Goal: Transaction & Acquisition: Purchase product/service

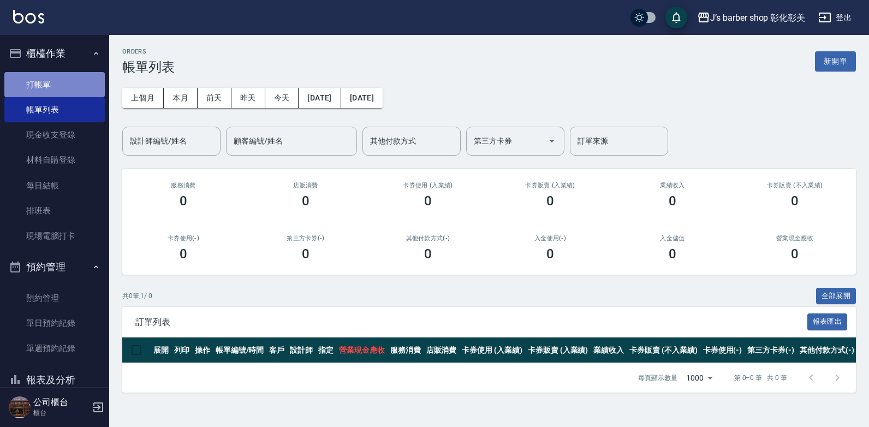
click at [79, 76] on link "打帳單" at bounding box center [54, 84] width 100 height 25
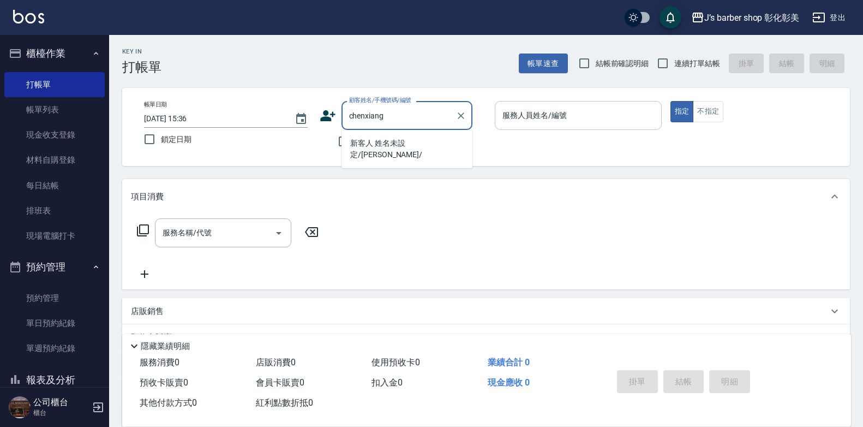
type input "chenxiang"
click at [544, 123] on input "服務人員姓名/編號" at bounding box center [578, 115] width 157 height 19
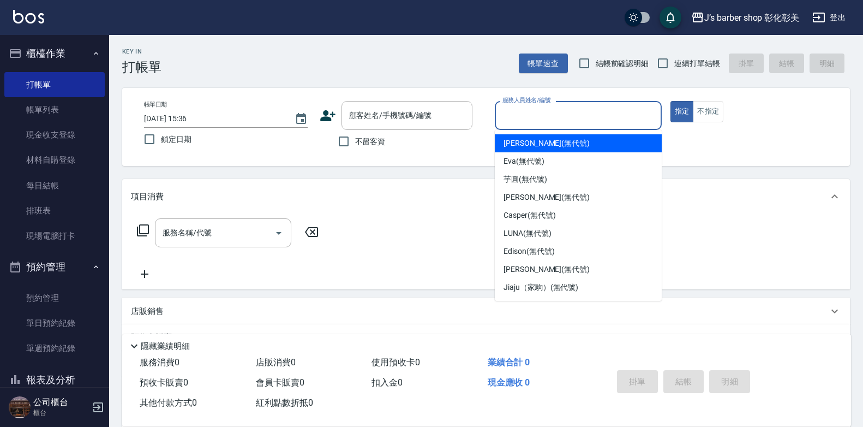
click at [544, 123] on input "服務人員姓名/編號" at bounding box center [578, 115] width 157 height 19
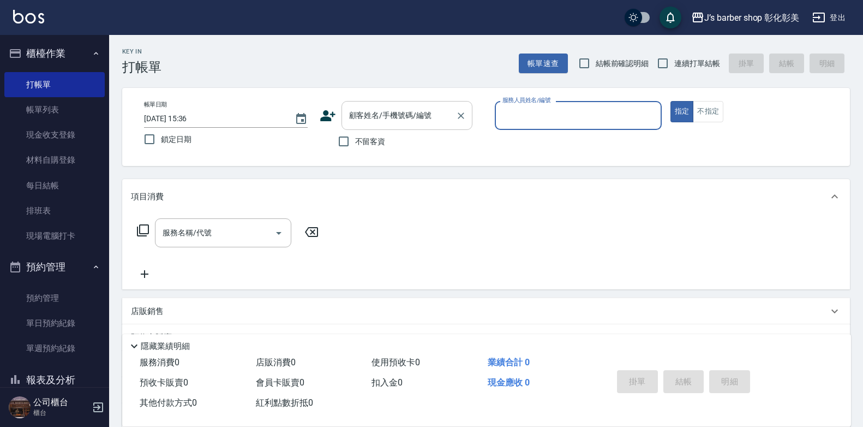
click at [431, 128] on div "顧客姓名/手機號碼/編號" at bounding box center [407, 115] width 131 height 29
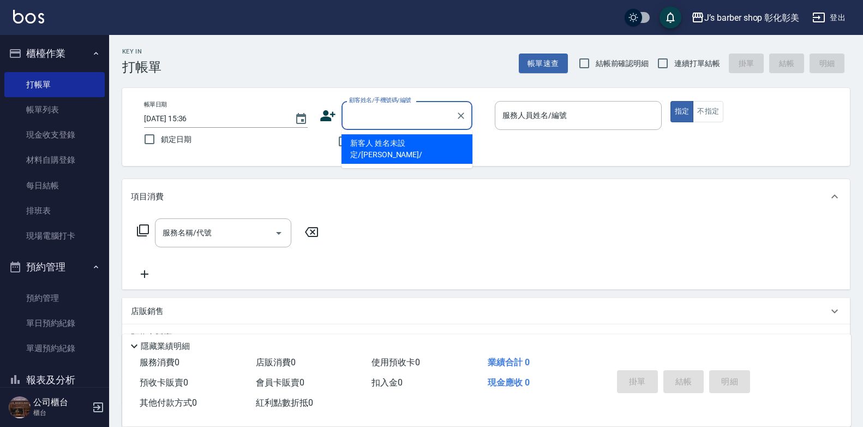
click at [436, 142] on li "新客人 姓名未設定/[PERSON_NAME]/" at bounding box center [407, 148] width 131 height 29
type input "新客人 姓名未設定/[PERSON_NAME]/"
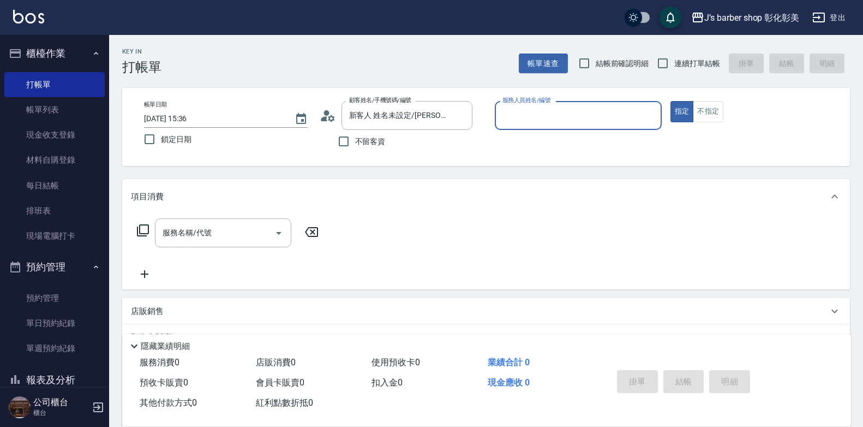
drag, startPoint x: 436, startPoint y: 143, endPoint x: 442, endPoint y: 147, distance: 7.1
click at [436, 143] on div "不留客資" at bounding box center [396, 141] width 153 height 23
type input "LUNA(無代號)"
click at [233, 240] on input "服務名稱/代號" at bounding box center [215, 232] width 110 height 19
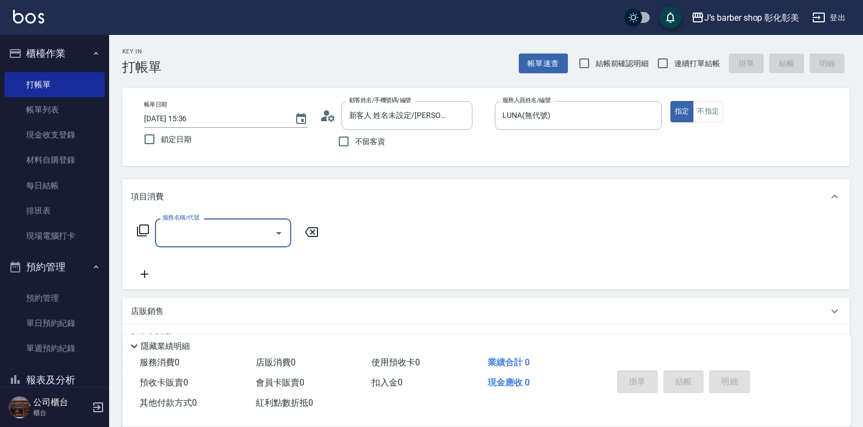
click at [248, 224] on input "服務名稱/代號" at bounding box center [215, 232] width 110 height 19
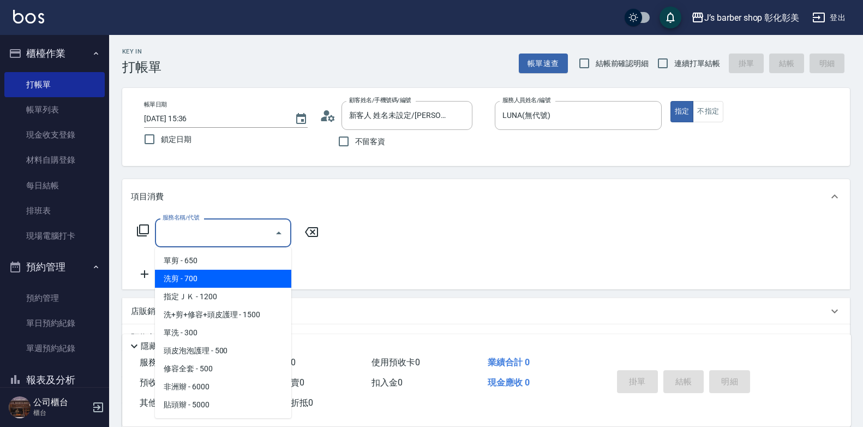
click at [244, 274] on span "洗剪 - 700" at bounding box center [223, 279] width 136 height 18
click at [244, 274] on div "服務名稱/代號 服務名稱/代號" at bounding box center [228, 249] width 194 height 62
type input "洗剪(101)"
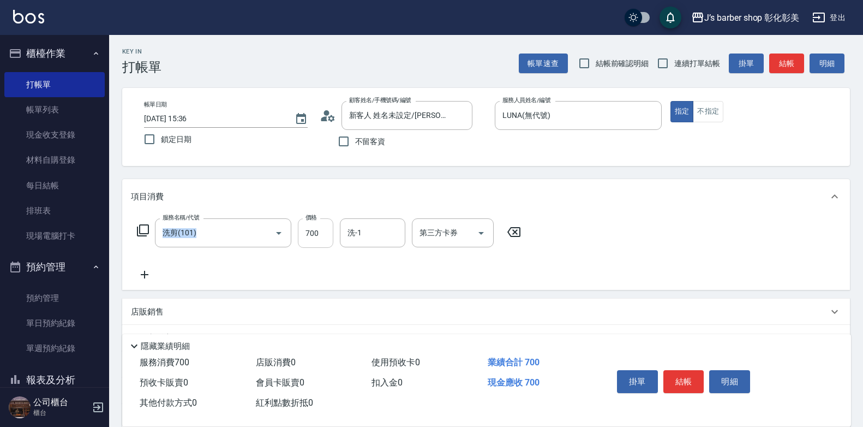
click at [322, 223] on input "700" at bounding box center [315, 232] width 35 height 29
type input "800"
click at [386, 223] on input "洗-1" at bounding box center [373, 232] width 56 height 19
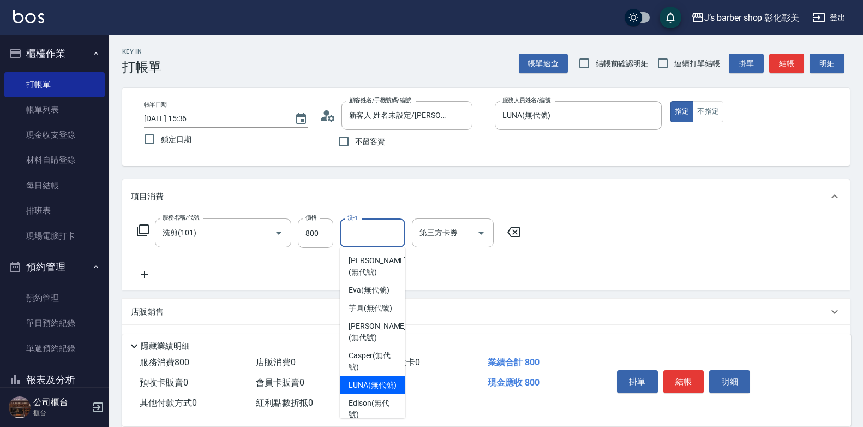
click at [363, 388] on span "LUNA (無代號)" at bounding box center [373, 384] width 48 height 11
type input "LUNA(無代號)"
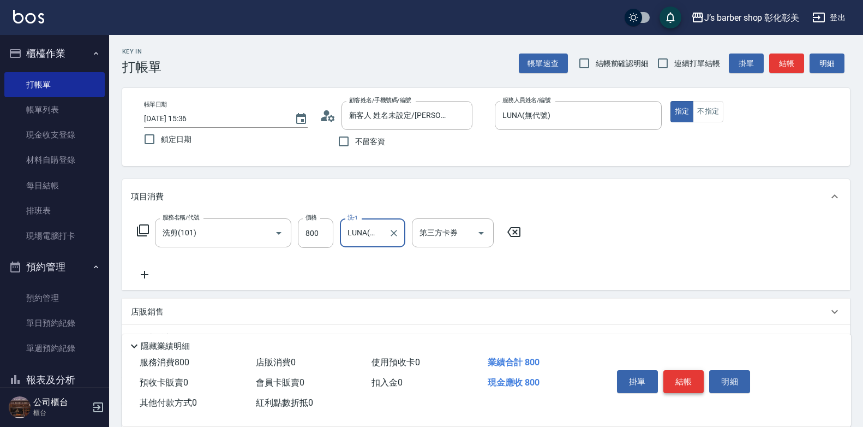
click at [678, 373] on button "結帳" at bounding box center [683, 381] width 41 height 23
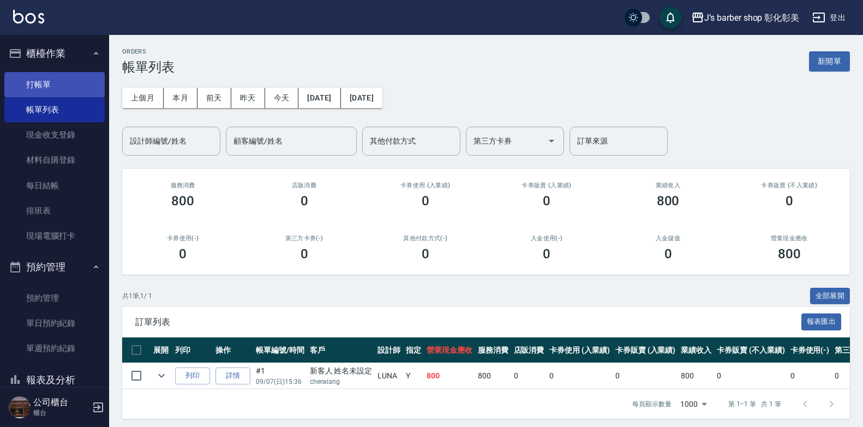
click at [58, 76] on link "打帳單" at bounding box center [54, 84] width 100 height 25
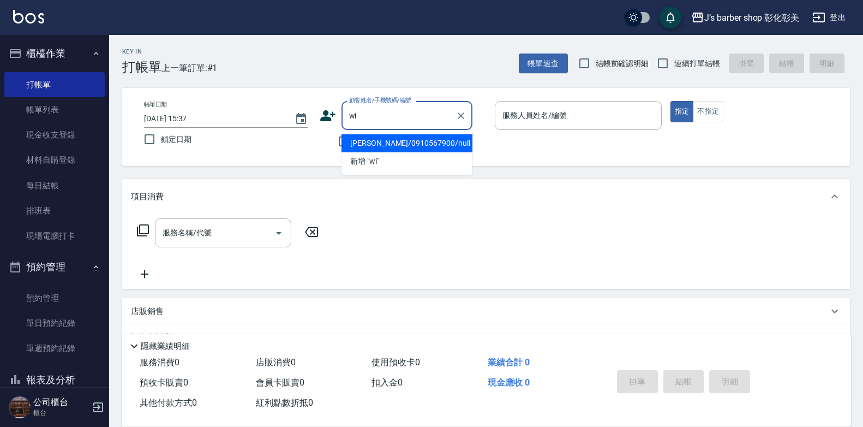
click at [408, 144] on li "[PERSON_NAME]/0910567900/null" at bounding box center [407, 143] width 131 height 18
type input "[PERSON_NAME]/0910567900/null"
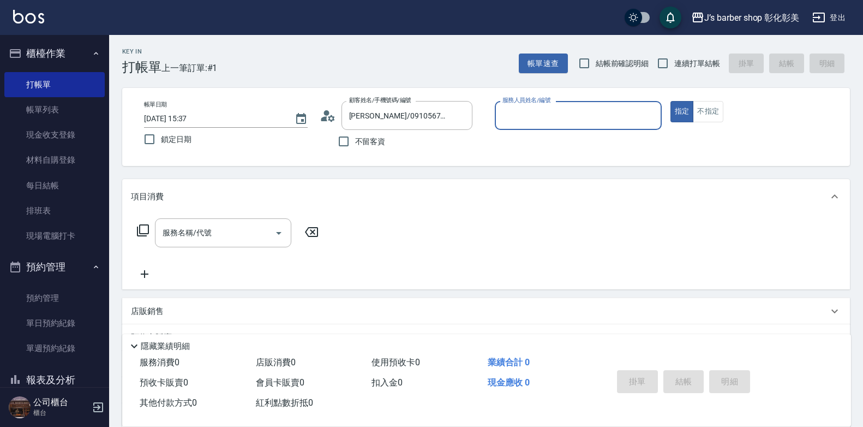
click at [540, 116] on input "服務人員姓名/編號" at bounding box center [578, 115] width 157 height 19
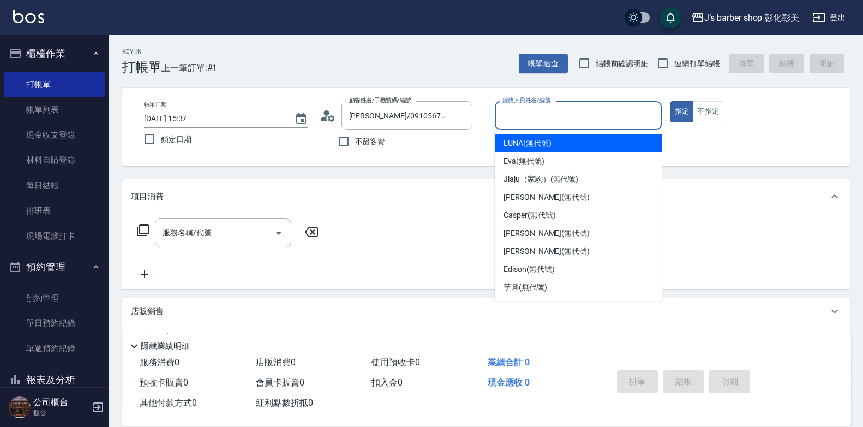
click at [553, 143] on div "LUNA (無代號)" at bounding box center [578, 143] width 167 height 18
type input "LUNA(無代號)"
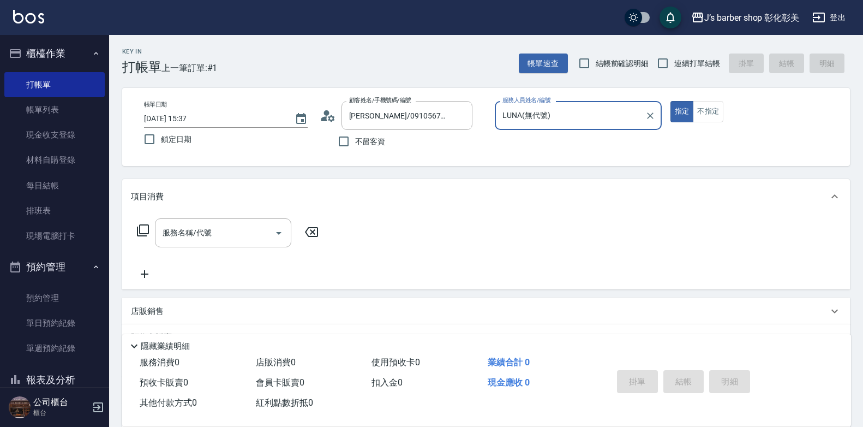
click at [334, 112] on icon at bounding box center [328, 115] width 16 height 16
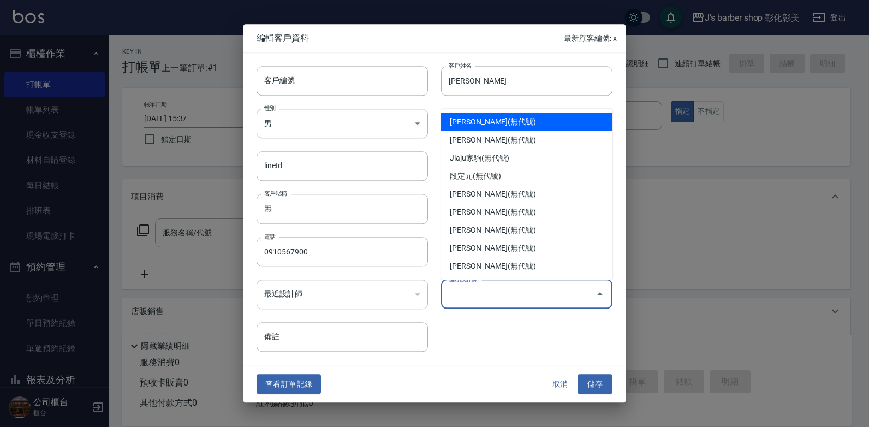
click at [492, 285] on input "偏好設計師" at bounding box center [518, 293] width 145 height 19
click at [510, 118] on li "[PERSON_NAME](無代號)" at bounding box center [526, 122] width 171 height 18
type input "[PERSON_NAME]"
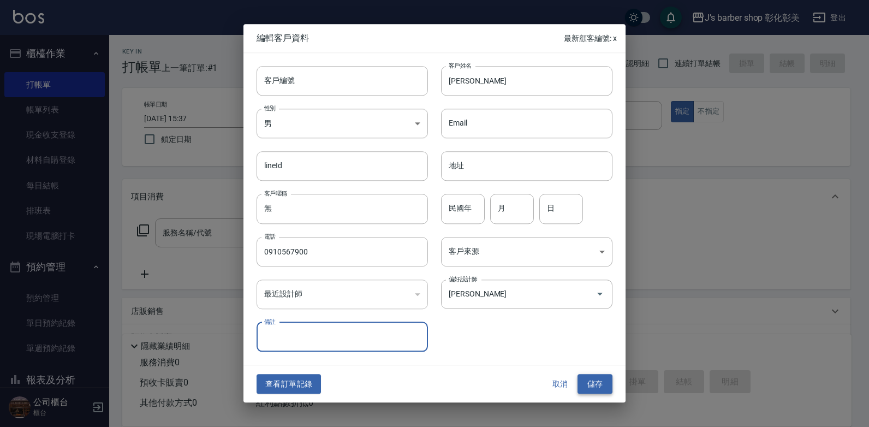
click at [600, 388] on button "儲存" at bounding box center [594, 384] width 35 height 20
click at [600, 388] on div "取消 儲存" at bounding box center [577, 384] width 70 height 20
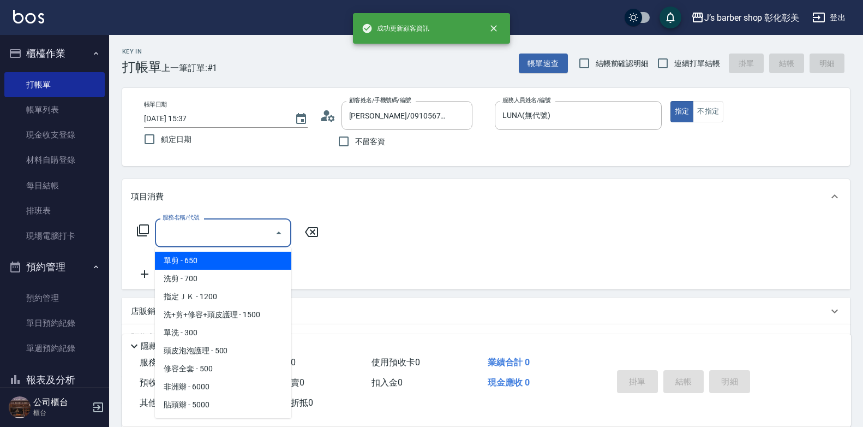
click at [235, 228] on input "服務名稱/代號" at bounding box center [215, 232] width 110 height 19
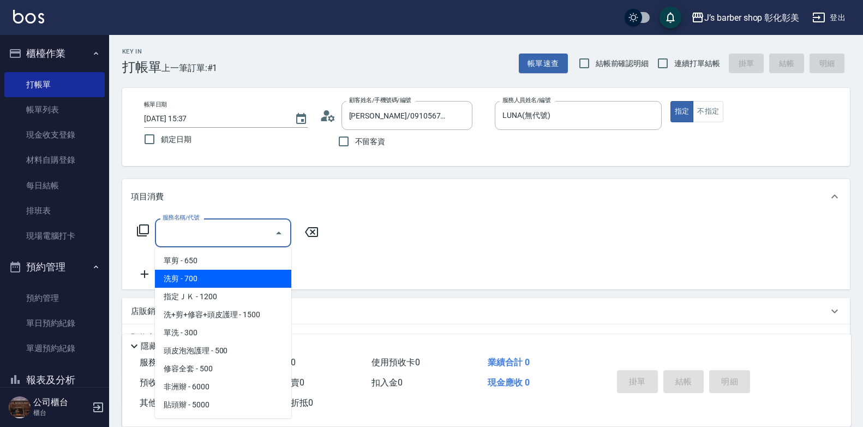
click at [200, 286] on span "洗剪 - 700" at bounding box center [223, 279] width 136 height 18
type input "洗剪(101)"
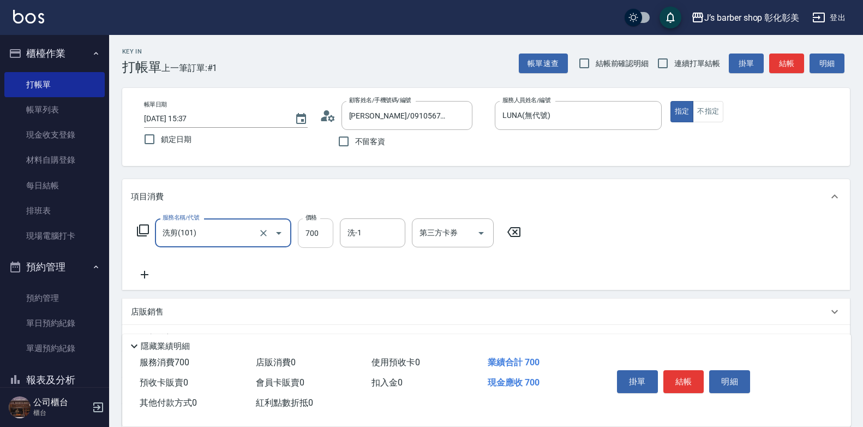
click at [315, 245] on input "700" at bounding box center [315, 232] width 35 height 29
click at [402, 231] on div "洗-1" at bounding box center [372, 232] width 65 height 29
type input "800"
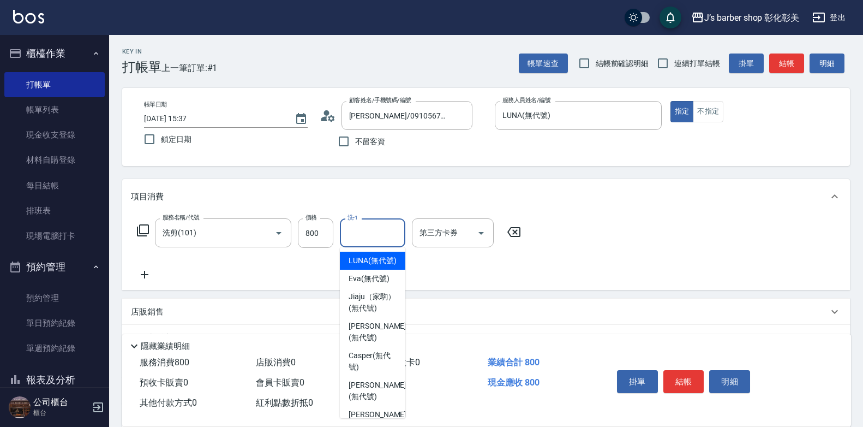
click at [369, 266] on span "LUNA (無代號)" at bounding box center [373, 260] width 48 height 11
type input "LUNA(無代號)"
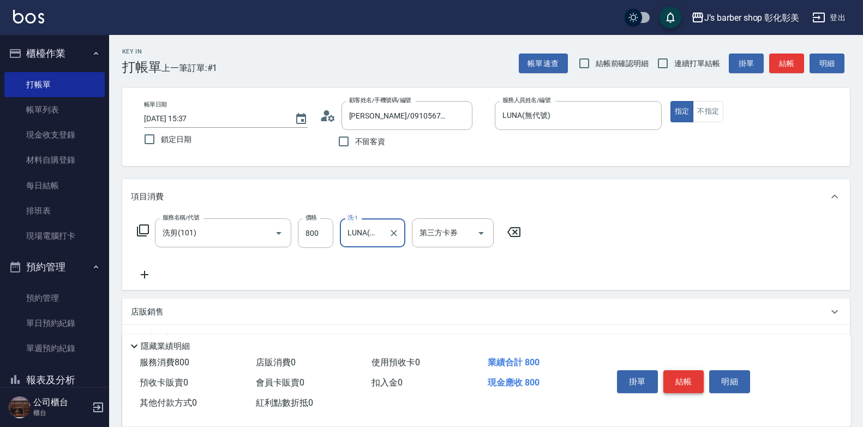
click at [695, 386] on button "結帳" at bounding box center [683, 381] width 41 height 23
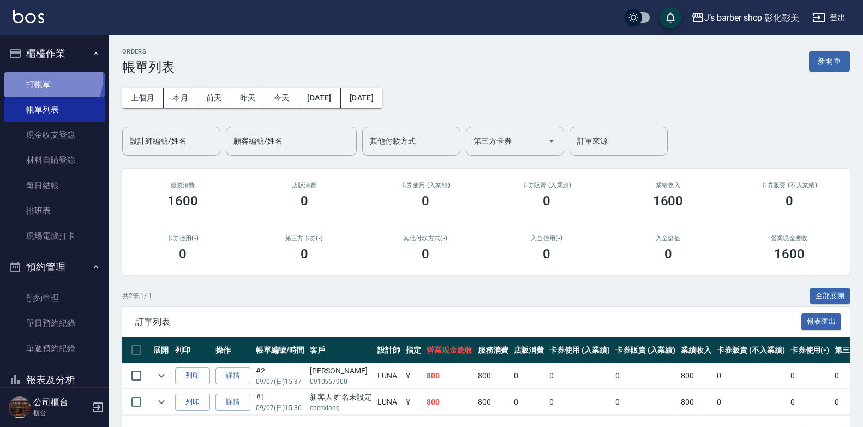
click at [36, 76] on link "打帳單" at bounding box center [54, 84] width 100 height 25
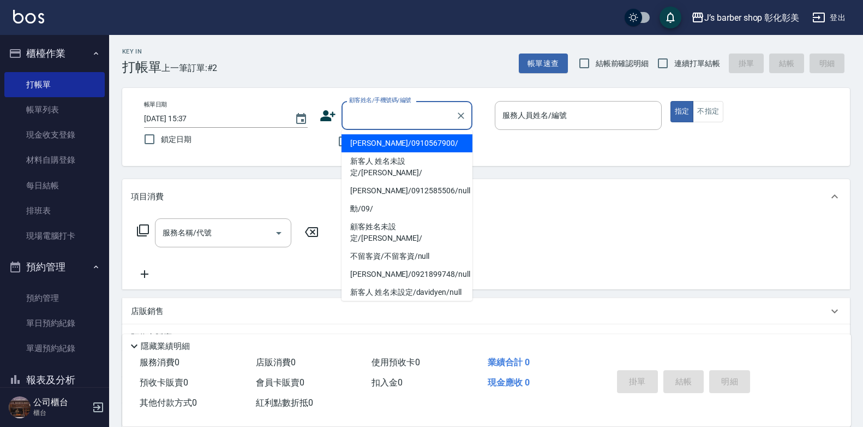
click at [393, 116] on input "顧客姓名/手機號碼/編號" at bounding box center [398, 115] width 105 height 19
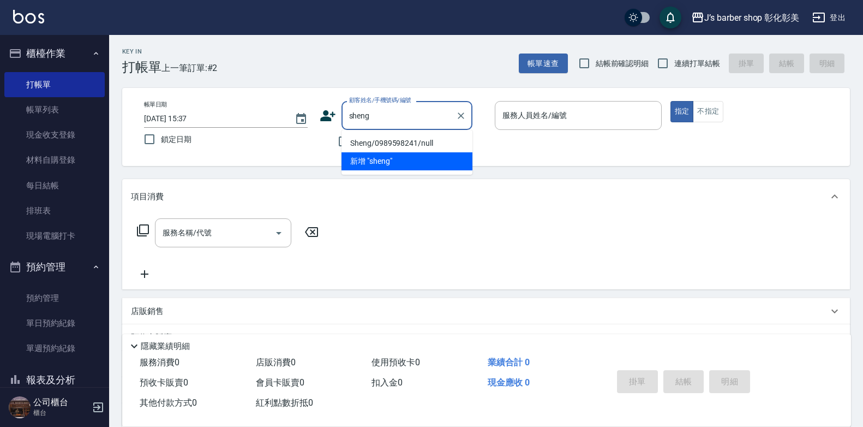
click at [425, 142] on li "Sheng/0989598241/null" at bounding box center [407, 143] width 131 height 18
type input "Sheng/0989598241/null"
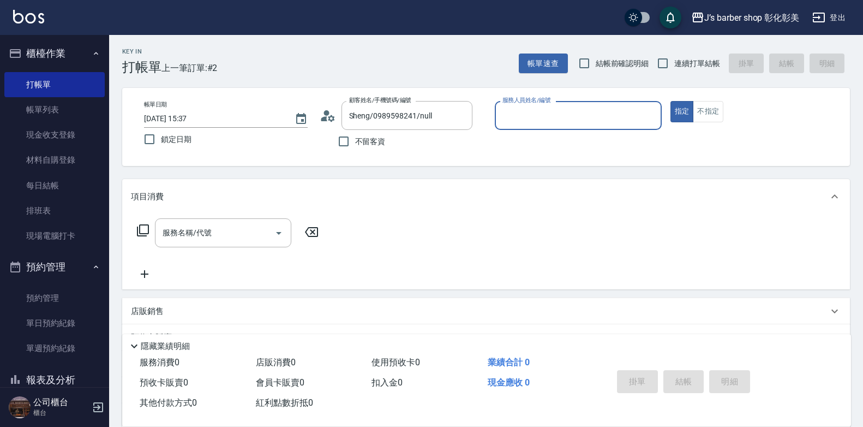
type input "LUNA(無代號)"
click at [212, 239] on input "服務名稱/代號" at bounding box center [215, 232] width 110 height 19
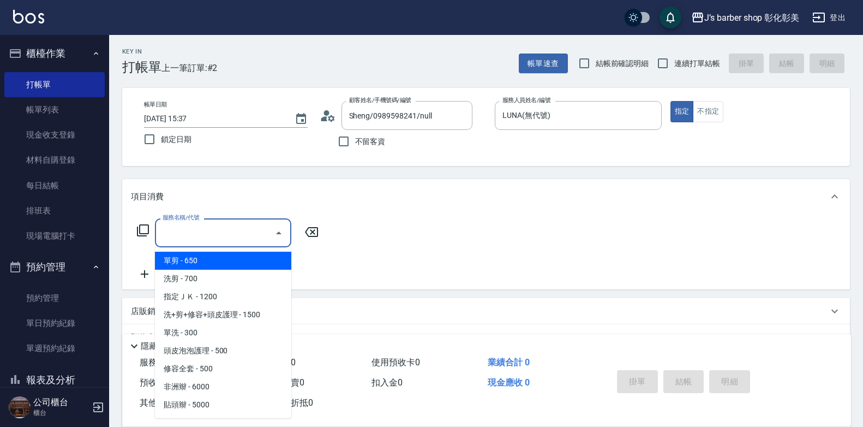
click at [212, 239] on input "服務名稱/代號" at bounding box center [215, 232] width 110 height 19
click at [225, 236] on input "服務名稱/代號" at bounding box center [215, 232] width 110 height 19
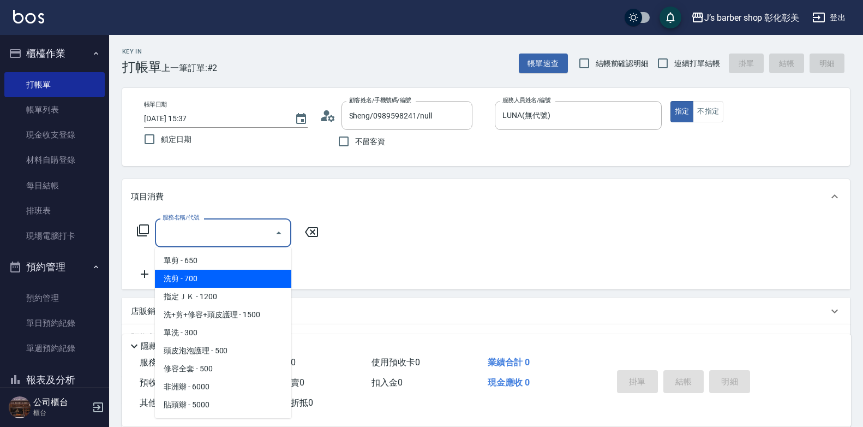
click at [234, 286] on span "洗剪 - 700" at bounding box center [223, 279] width 136 height 18
type input "洗剪(101)"
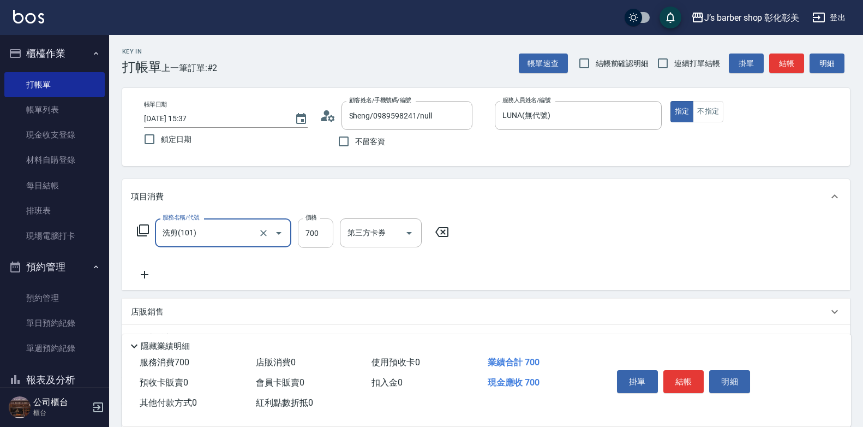
click at [322, 229] on input "700" at bounding box center [315, 232] width 35 height 29
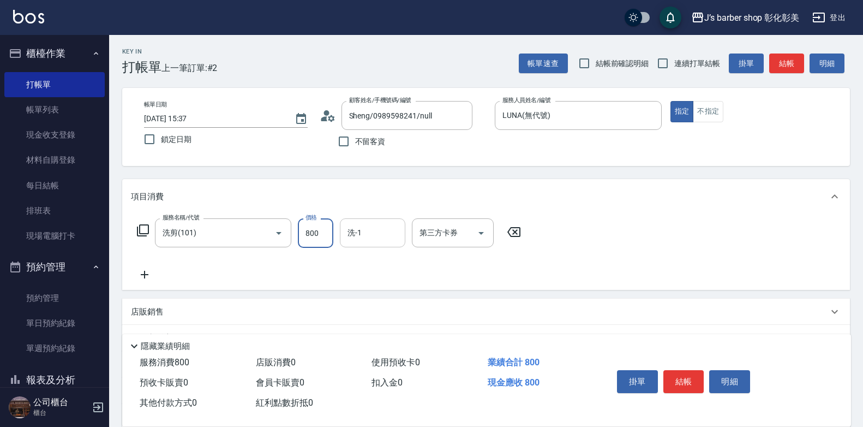
type input "800"
click at [364, 235] on input "洗-1" at bounding box center [373, 232] width 56 height 19
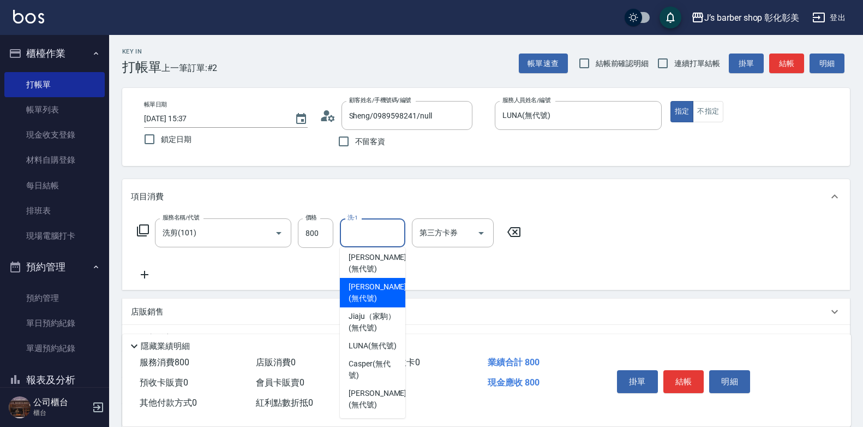
scroll to position [92, 0]
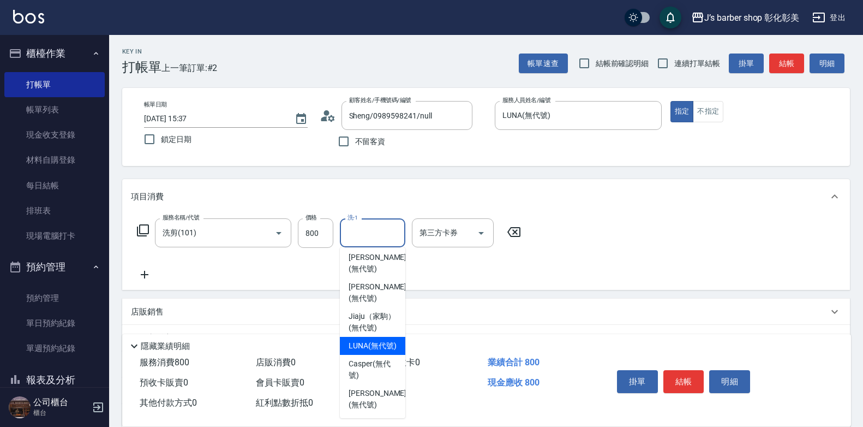
click at [373, 340] on span "LUNA (無代號)" at bounding box center [373, 345] width 48 height 11
type input "LUNA(無代號)"
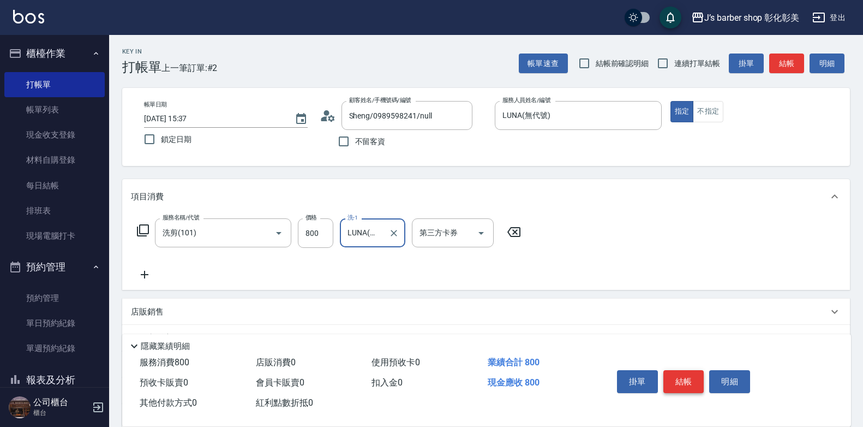
click at [684, 370] on button "結帳" at bounding box center [683, 381] width 41 height 23
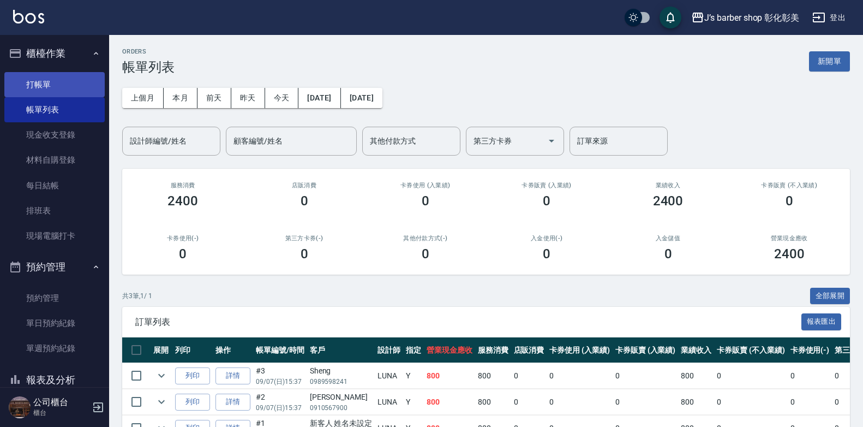
click at [46, 79] on link "打帳單" at bounding box center [54, 84] width 100 height 25
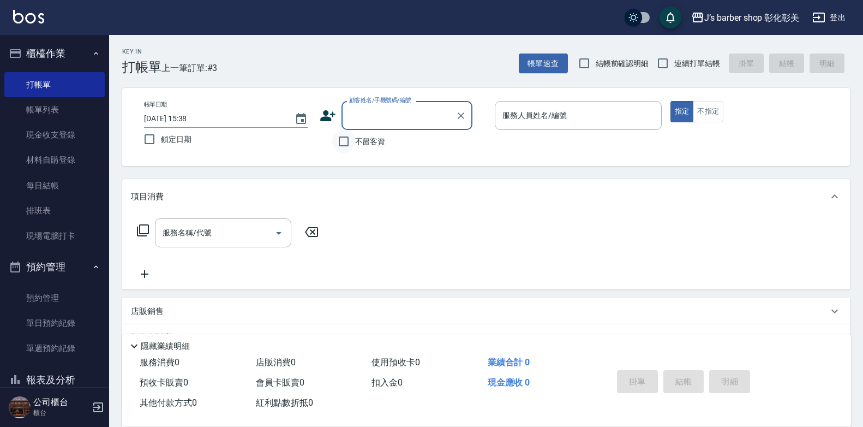
click at [344, 139] on input "不留客資" at bounding box center [343, 141] width 23 height 23
checkbox input "true"
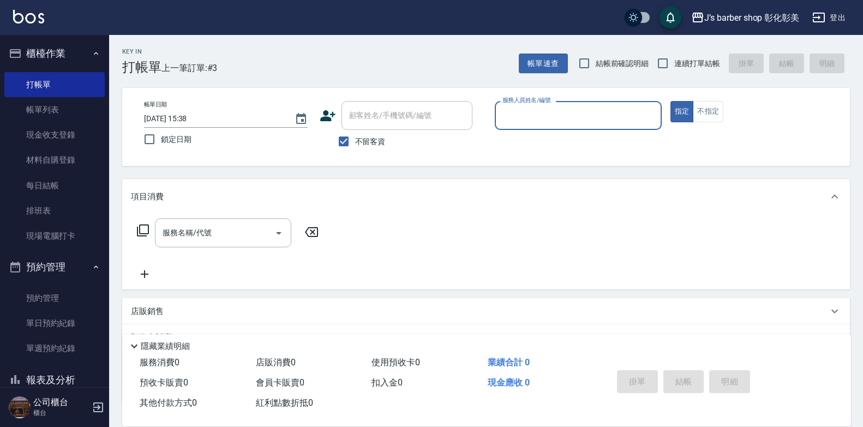
click at [601, 116] on input "服務人員姓名/編號" at bounding box center [578, 115] width 157 height 19
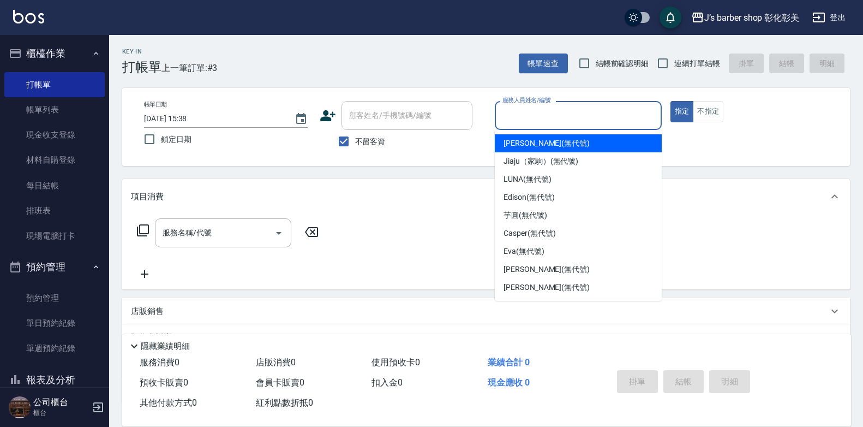
click at [601, 116] on input "服務人員姓名/編號" at bounding box center [578, 115] width 157 height 19
click at [600, 116] on input "服務人員姓名/編號" at bounding box center [578, 115] width 157 height 19
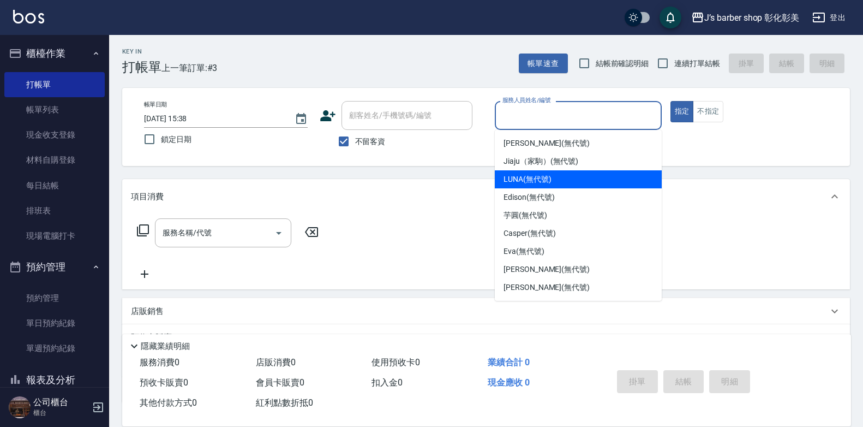
click at [563, 176] on div "LUNA (無代號)" at bounding box center [578, 179] width 167 height 18
type input "LUNA(無代號)"
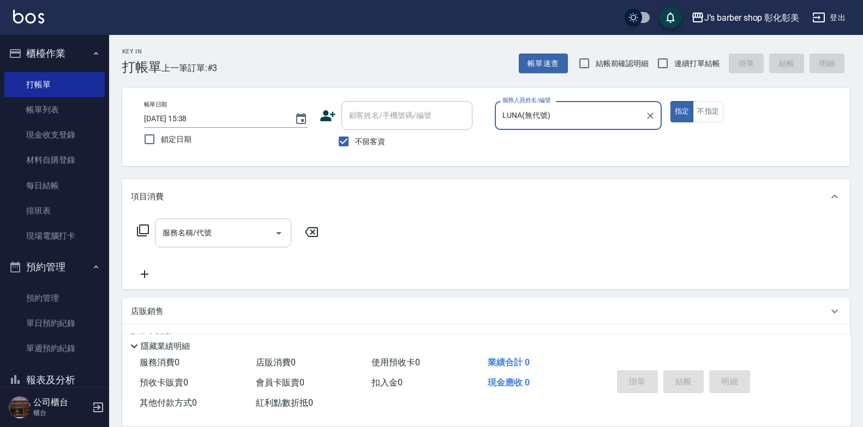
click at [169, 230] on div "服務名稱/代號 服務名稱/代號" at bounding box center [223, 232] width 136 height 29
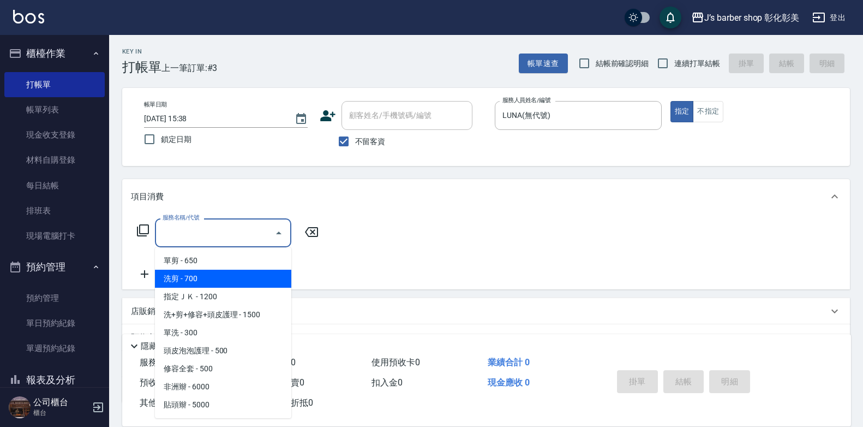
click at [241, 284] on span "洗剪 - 700" at bounding box center [223, 279] width 136 height 18
type input "洗剪(101)"
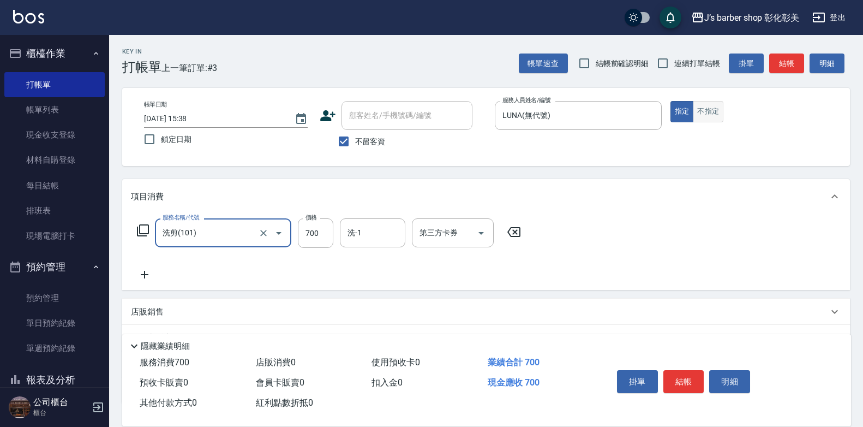
click at [702, 107] on button "不指定" at bounding box center [708, 111] width 31 height 21
click at [395, 231] on input "洗-1" at bounding box center [373, 232] width 56 height 19
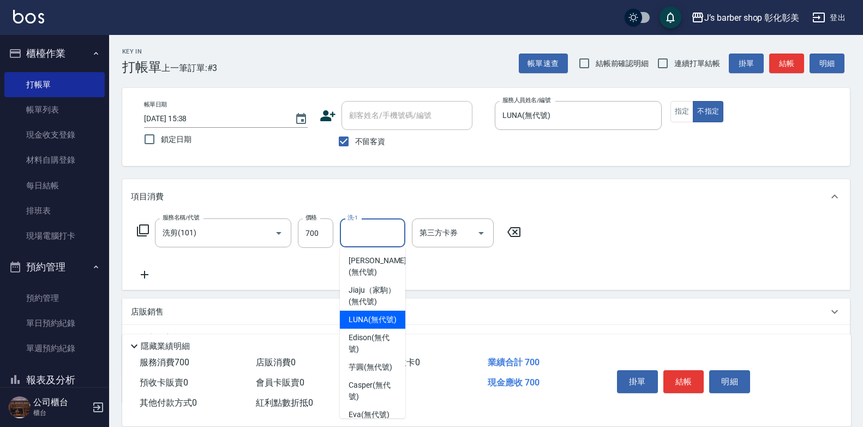
click at [354, 325] on span "LUNA (無代號)" at bounding box center [373, 319] width 48 height 11
type input "LUNA(無代號)"
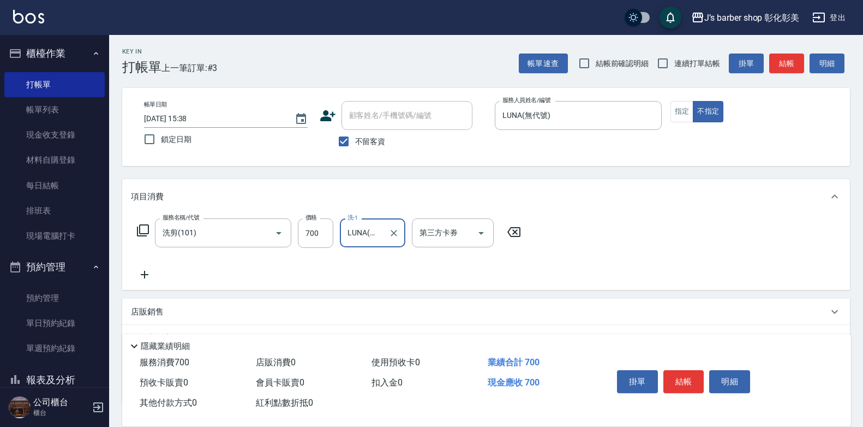
click at [354, 334] on div "隱藏業績明細" at bounding box center [486, 343] width 729 height 19
click at [313, 232] on input "700" at bounding box center [315, 232] width 35 height 29
type input "800"
click at [693, 372] on button "結帳" at bounding box center [683, 381] width 41 height 23
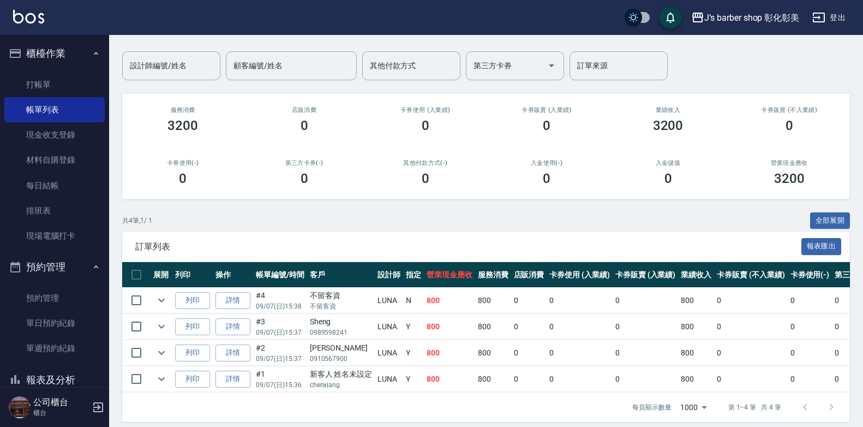
scroll to position [92, 0]
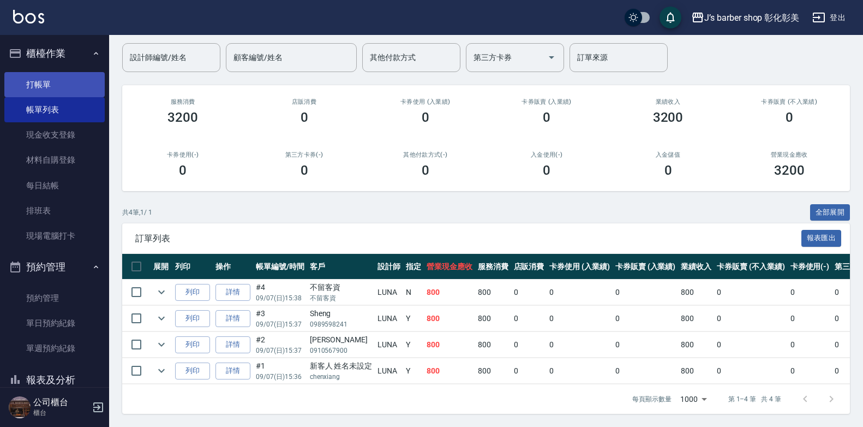
click at [73, 85] on link "打帳單" at bounding box center [54, 84] width 100 height 25
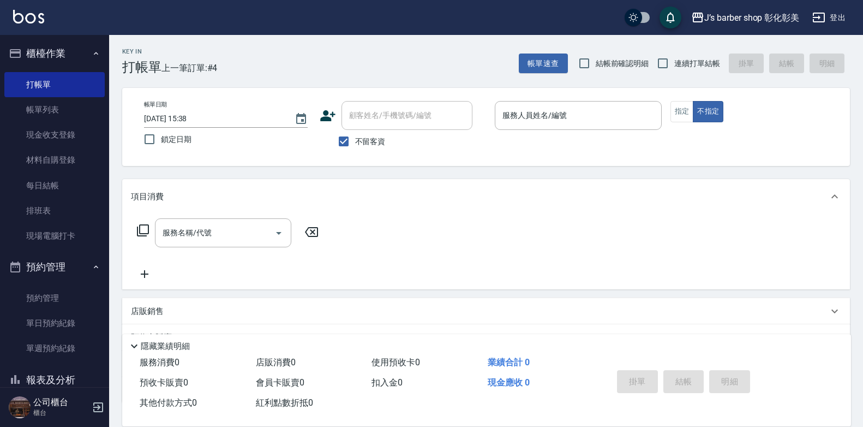
drag, startPoint x: 369, startPoint y: 147, endPoint x: 319, endPoint y: 140, distance: 50.2
click at [367, 148] on label "不留客資" at bounding box center [358, 141] width 53 height 23
click at [355, 148] on input "不留客資" at bounding box center [343, 141] width 23 height 23
checkbox input "false"
click at [380, 124] on input "顧客姓名/手機號碼/編號" at bounding box center [398, 115] width 105 height 19
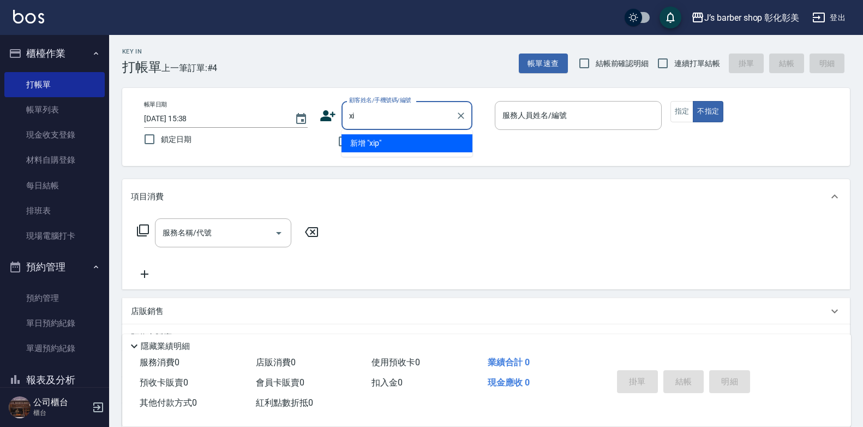
type input "x"
type input "銀"
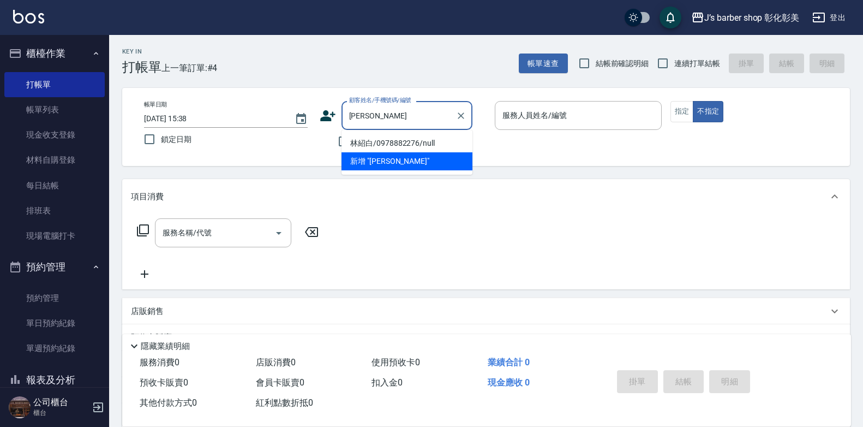
click at [415, 141] on li "林紹白/0978882276/null" at bounding box center [407, 143] width 131 height 18
click at [415, 141] on div "不留客資" at bounding box center [396, 141] width 153 height 23
type input "林紹白/0978882276/null"
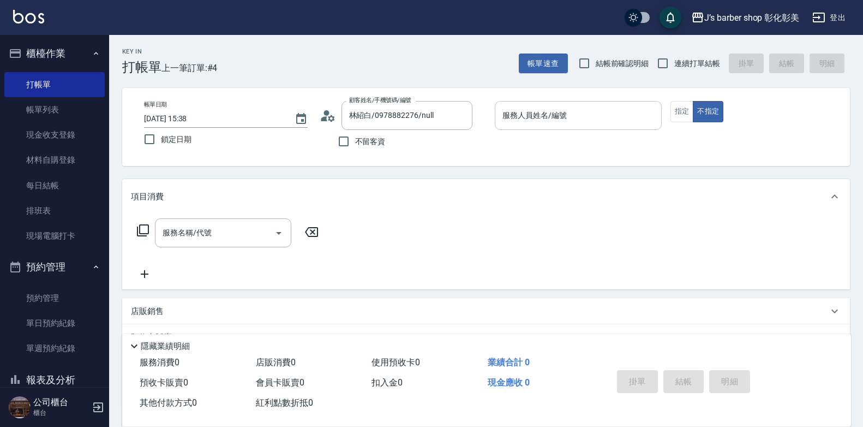
click at [565, 113] on div "服務人員姓名/編號 服務人員姓名/編號" at bounding box center [578, 115] width 167 height 29
click at [565, 113] on input "服務人員姓名/編號" at bounding box center [578, 115] width 157 height 19
click at [683, 112] on button "指定" at bounding box center [682, 111] width 23 height 21
click at [566, 107] on input "服務人員姓名/編號" at bounding box center [578, 115] width 157 height 19
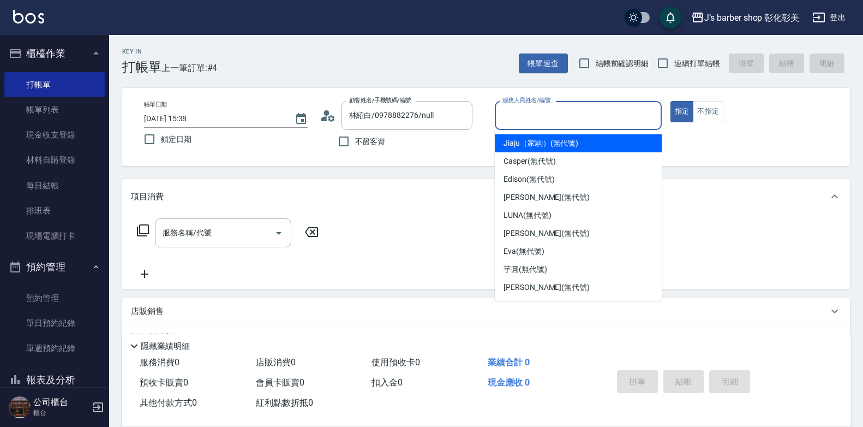
click at [566, 107] on input "服務人員姓名/編號" at bounding box center [578, 115] width 157 height 19
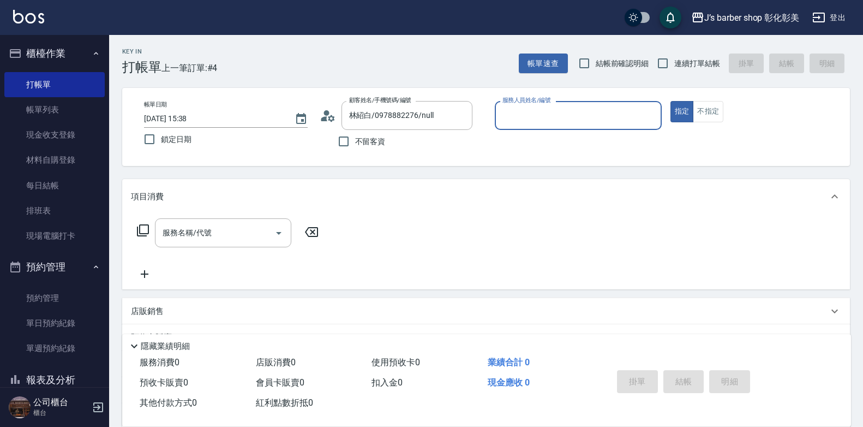
click at [569, 119] on input "服務人員姓名/編號" at bounding box center [578, 115] width 157 height 19
click at [566, 109] on input "服務人員姓名/編號" at bounding box center [578, 115] width 157 height 19
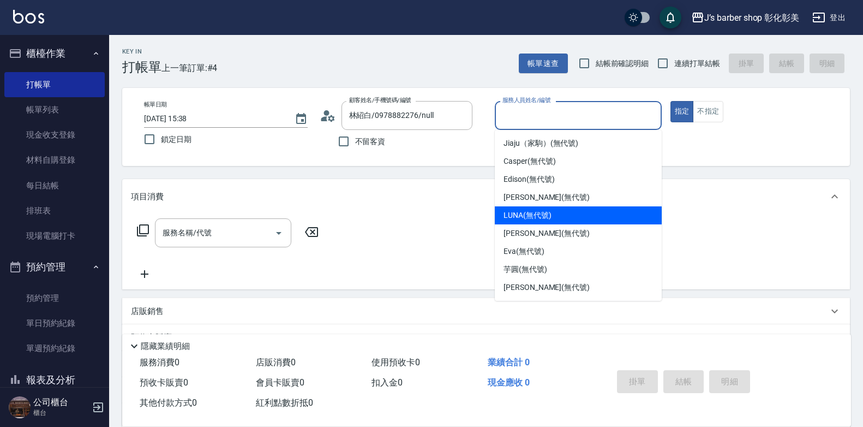
click at [542, 214] on span "LUNA (無代號)" at bounding box center [528, 215] width 48 height 11
type input "LUNA(無代號)"
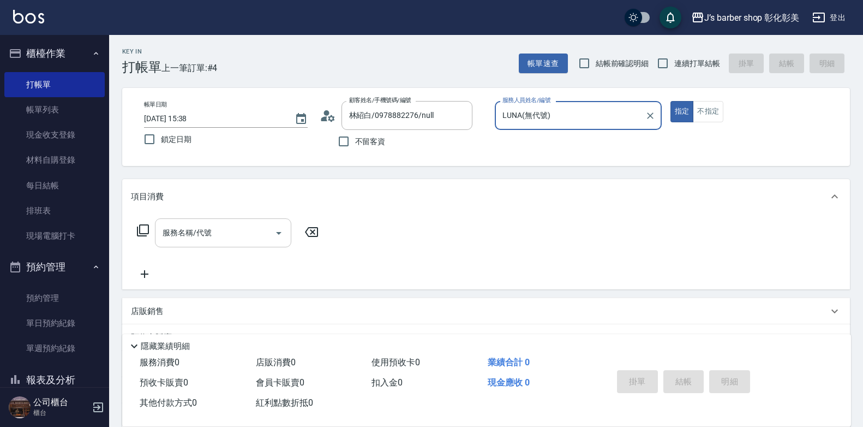
click at [230, 218] on div "服務名稱/代號" at bounding box center [223, 232] width 136 height 29
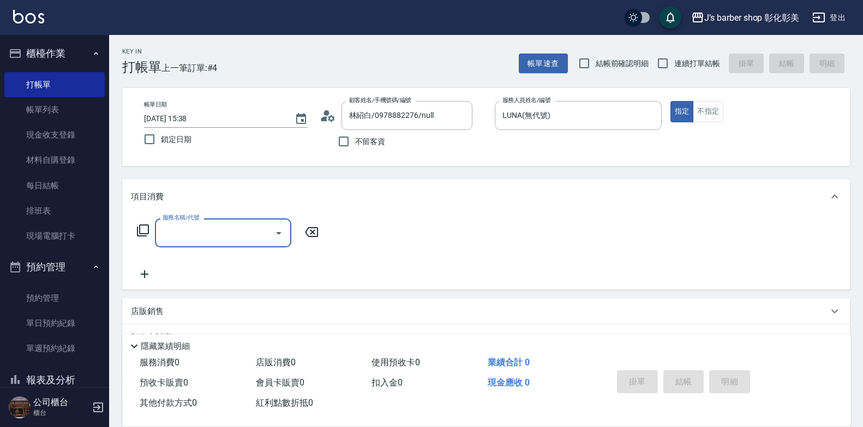
click at [239, 217] on div "服務名稱/代號 服務名稱/代號" at bounding box center [486, 251] width 728 height 75
drag, startPoint x: 239, startPoint y: 217, endPoint x: 238, endPoint y: 231, distance: 14.2
click at [238, 231] on input "服務名稱/代號" at bounding box center [215, 232] width 110 height 19
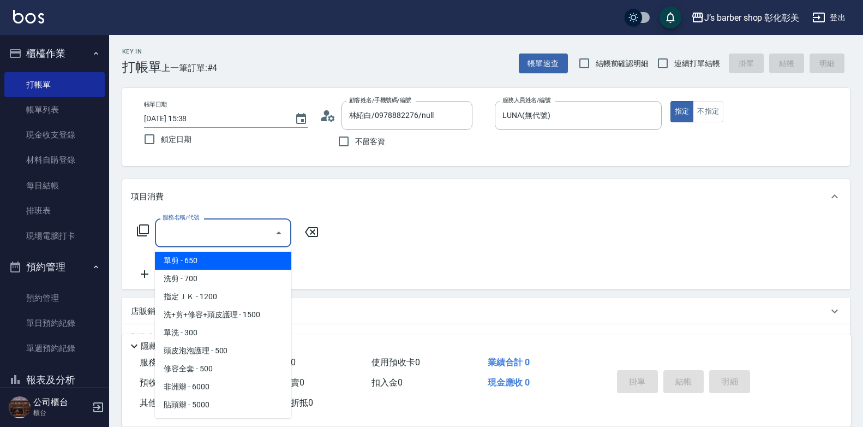
click at [238, 231] on input "服務名稱/代號" at bounding box center [215, 232] width 110 height 19
click at [237, 231] on input "服務名稱/代號" at bounding box center [215, 232] width 110 height 19
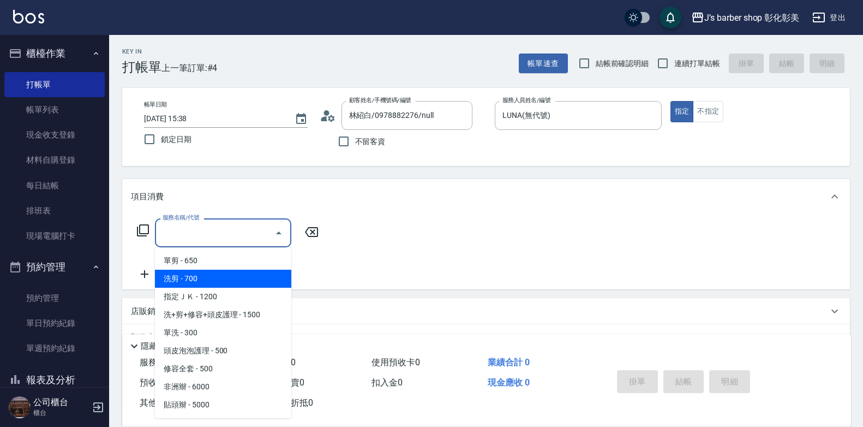
click at [225, 282] on span "洗剪 - 700" at bounding box center [223, 279] width 136 height 18
click at [225, 282] on div "服務名稱/代號 服務名稱/代號" at bounding box center [486, 251] width 728 height 75
type input "洗剪(101)"
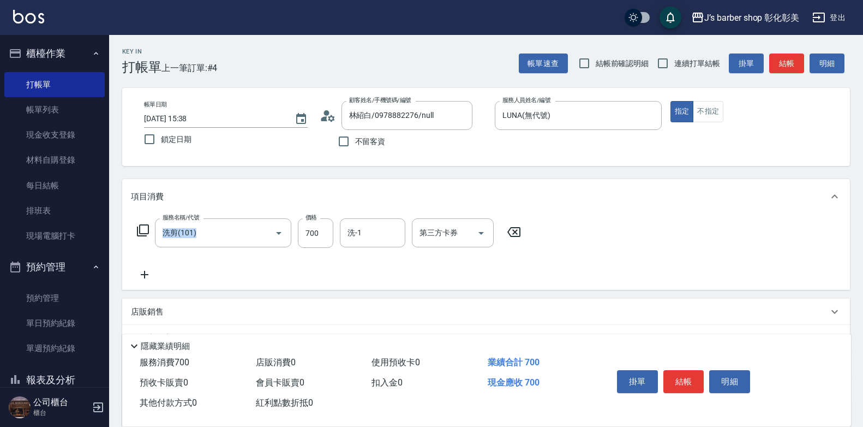
drag, startPoint x: 225, startPoint y: 282, endPoint x: 320, endPoint y: 235, distance: 106.4
click at [319, 234] on input "700" at bounding box center [315, 232] width 35 height 29
click at [322, 235] on input "700" at bounding box center [315, 232] width 35 height 29
type input "800"
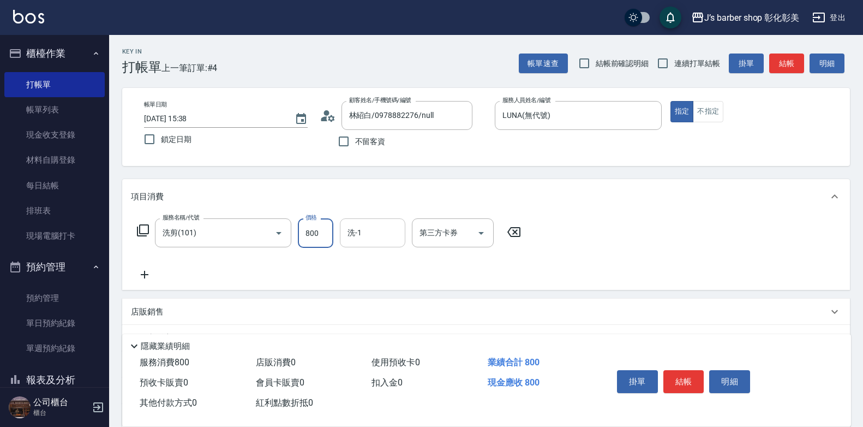
click at [359, 230] on div "洗-1 洗-1" at bounding box center [372, 232] width 65 height 29
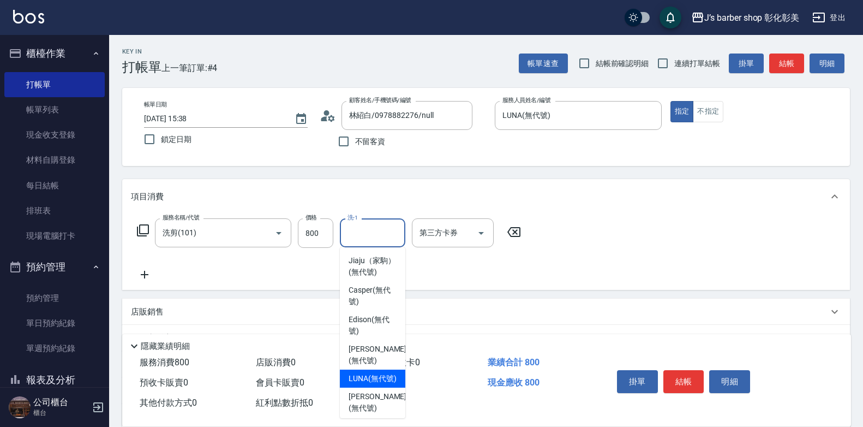
click at [370, 380] on span "LUNA (無代號)" at bounding box center [373, 378] width 48 height 11
click at [370, 380] on div "扣入金 0" at bounding box center [425, 383] width 116 height 20
type input "LUNA(無代號)"
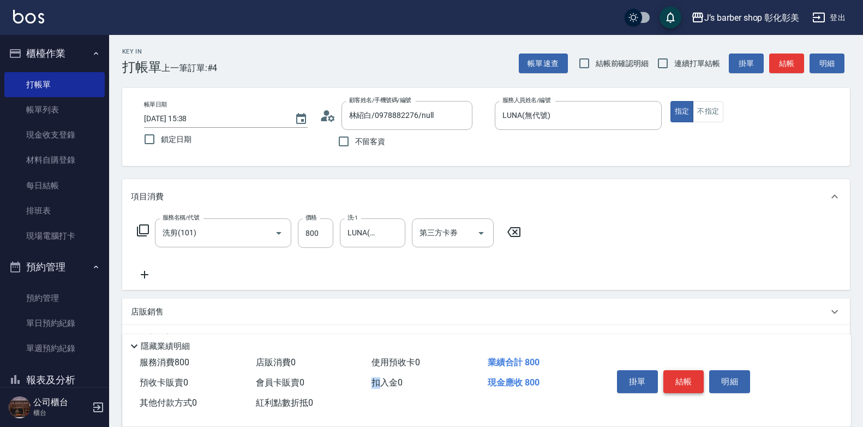
click at [675, 375] on button "結帳" at bounding box center [683, 381] width 41 height 23
